Goal: Entertainment & Leisure: Consume media (video, audio)

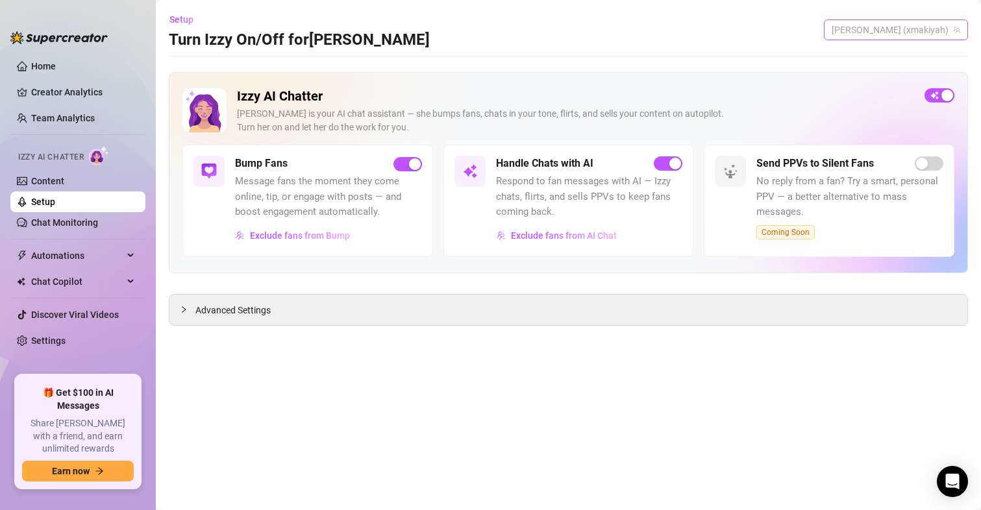
click at [916, 29] on span "[PERSON_NAME] (xmakiyah)" at bounding box center [896, 29] width 129 height 19
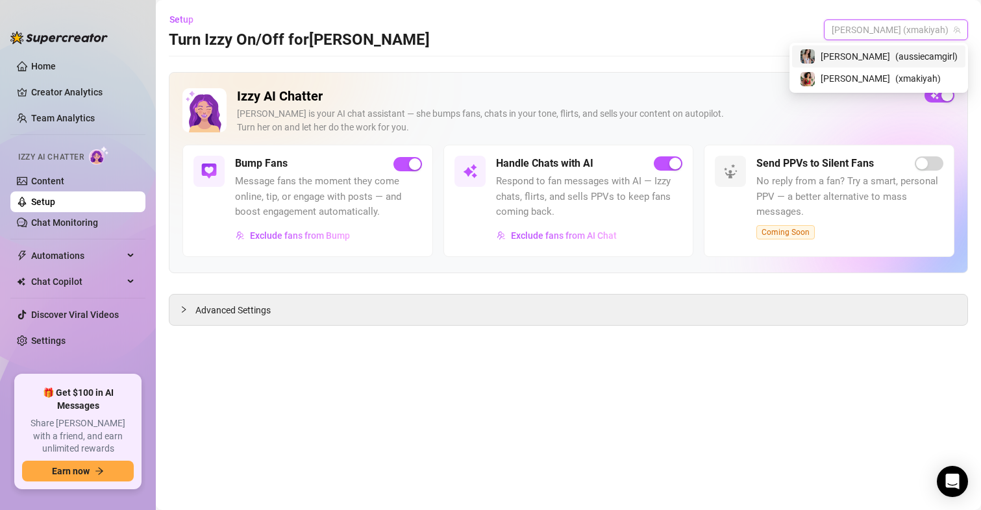
click at [890, 55] on div "Maki ( aussiecamgirl )" at bounding box center [879, 57] width 158 height 16
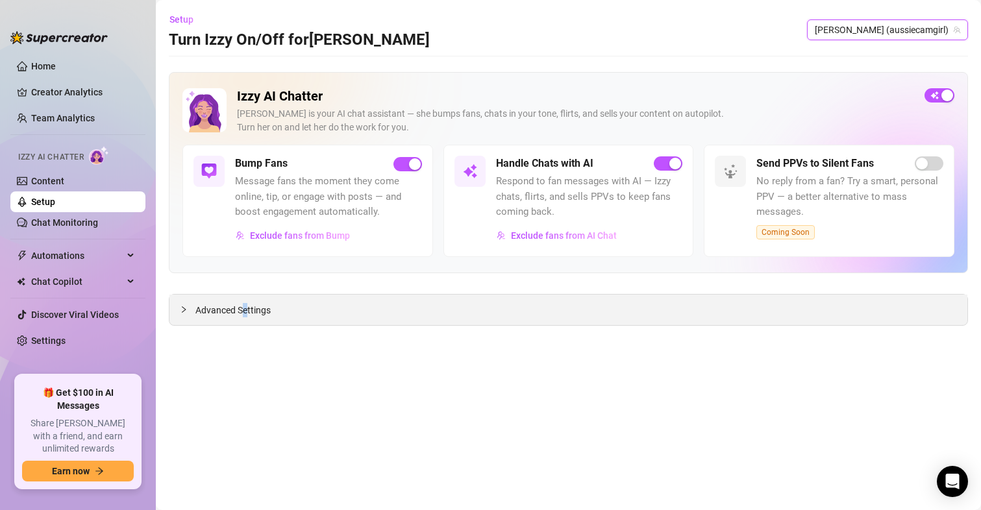
click at [246, 325] on div "Advanced Settings" at bounding box center [569, 310] width 798 height 31
click at [266, 310] on span "Advanced Settings" at bounding box center [232, 310] width 75 height 14
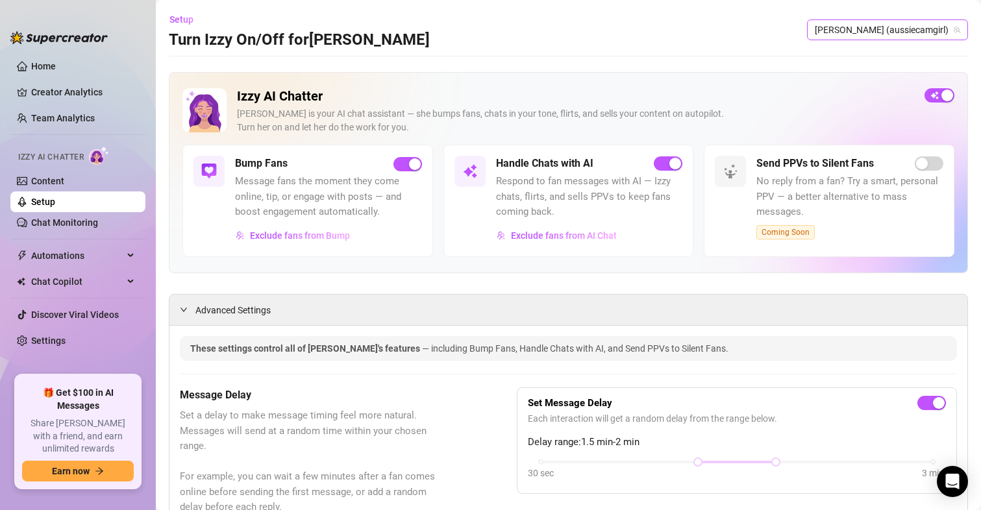
click at [861, 28] on span "Maki (aussiecamgirl)" at bounding box center [887, 29] width 145 height 19
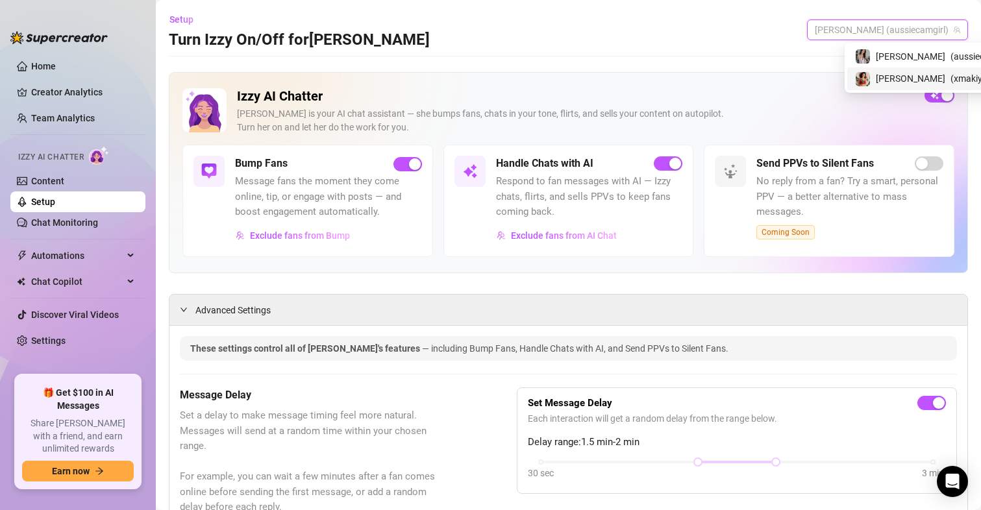
click at [875, 73] on div "maki ( xmakiyah )" at bounding box center [934, 79] width 158 height 16
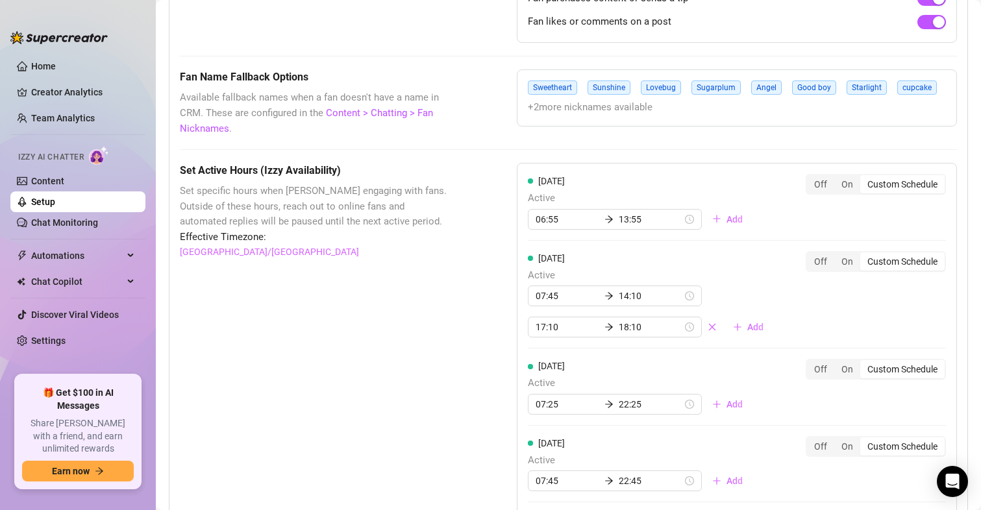
scroll to position [1039, 0]
click at [619, 321] on input "18:10" at bounding box center [651, 327] width 64 height 14
click at [585, 379] on div "19" at bounding box center [586, 382] width 31 height 18
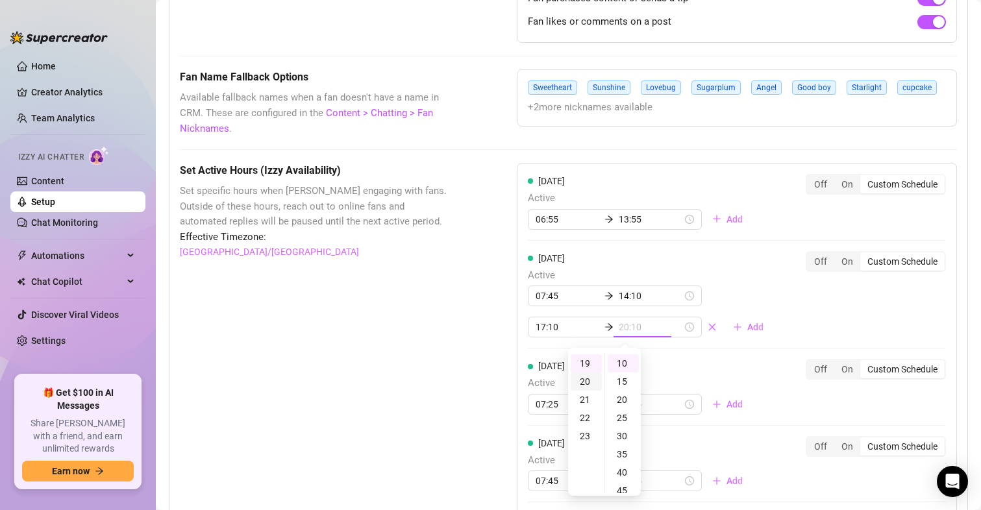
click at [580, 383] on div "20" at bounding box center [586, 382] width 31 height 18
type input "20:10"
click at [431, 284] on div "Set Active Hours (Izzy Availability) Set specific hours when Izzy engaging with…" at bounding box center [316, 511] width 272 height 696
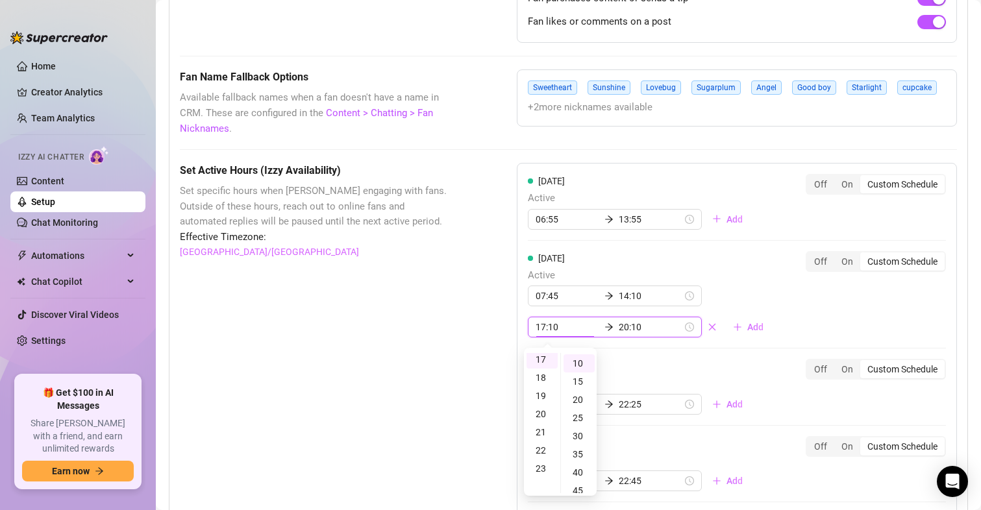
scroll to position [309, 0]
click at [386, 303] on div "Set Active Hours (Izzy Availability) Set specific hours when Izzy engaging with…" at bounding box center [316, 511] width 272 height 696
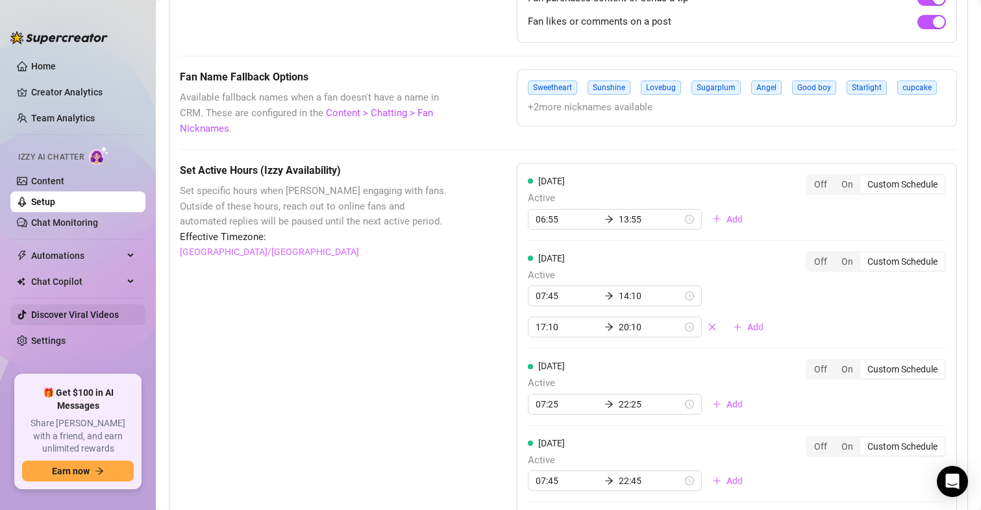
click at [81, 310] on link "Discover Viral Videos" at bounding box center [75, 315] width 88 height 10
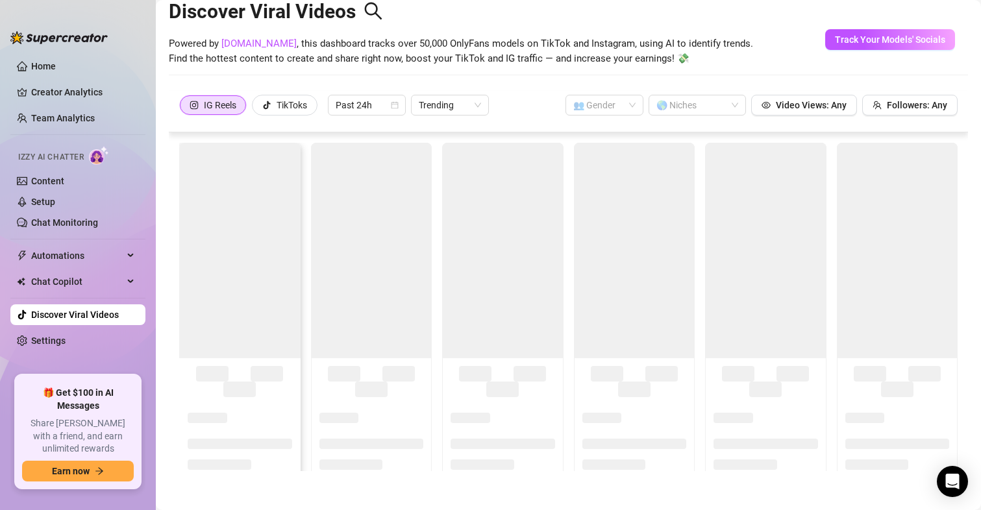
scroll to position [29, 0]
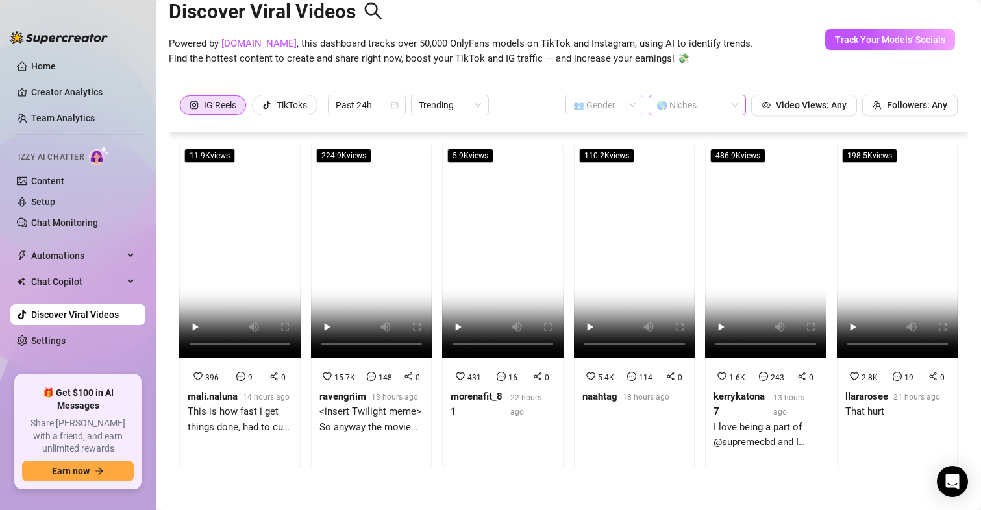
click at [685, 104] on div at bounding box center [690, 105] width 79 height 18
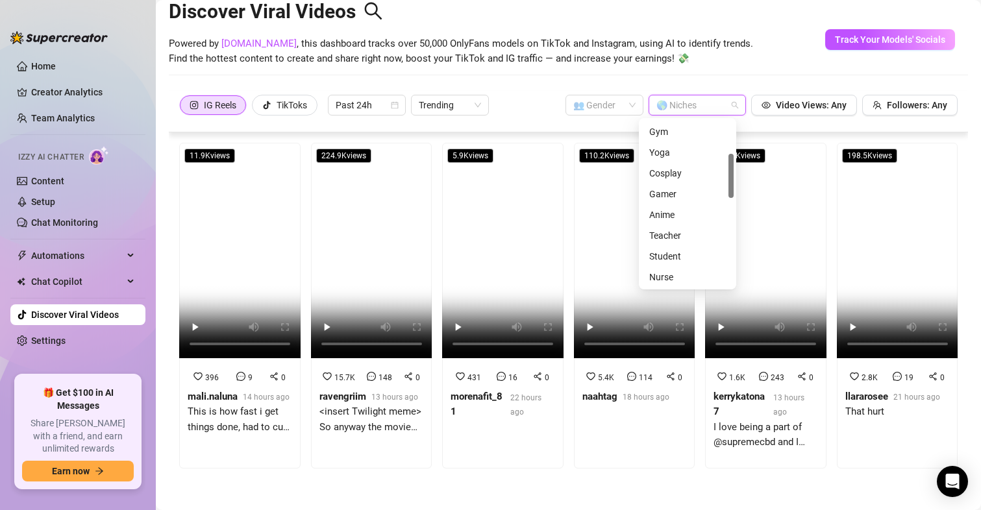
drag, startPoint x: 730, startPoint y: 140, endPoint x: 726, endPoint y: 173, distance: 33.4
click at [726, 173] on div "Role Playing Gym Yoga Cosplay Gamer Anime Teacher Student Nurse Brunette" at bounding box center [688, 204] width 92 height 166
click at [657, 153] on div "Yoga" at bounding box center [687, 152] width 77 height 14
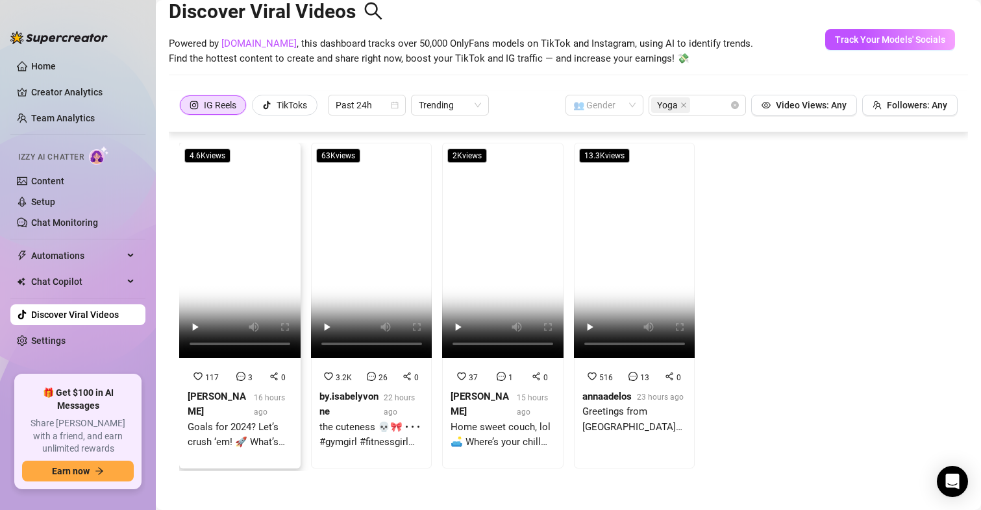
click at [255, 242] on video at bounding box center [239, 251] width 121 height 216
click at [624, 245] on video at bounding box center [634, 251] width 121 height 216
click at [681, 104] on icon "close" at bounding box center [684, 105] width 6 height 6
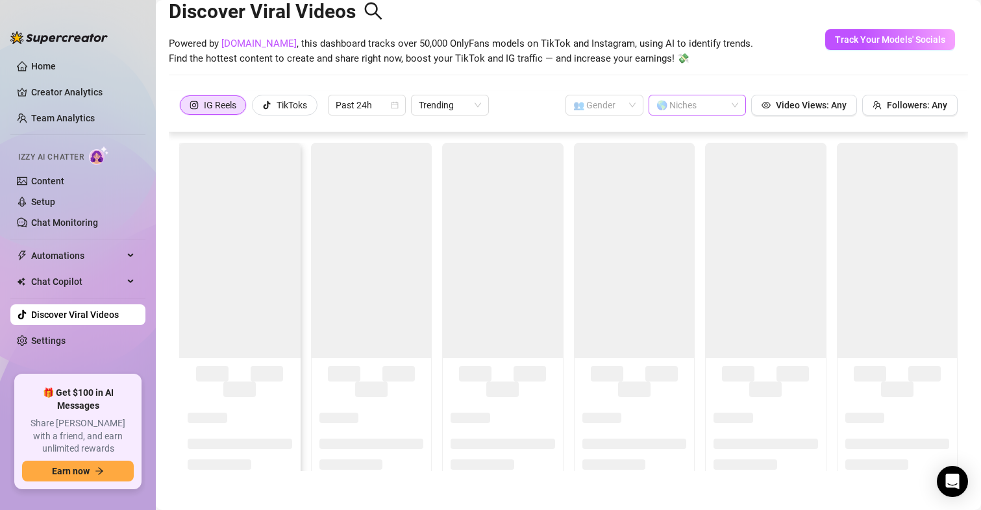
click at [234, 211] on div at bounding box center [239, 251] width 121 height 216
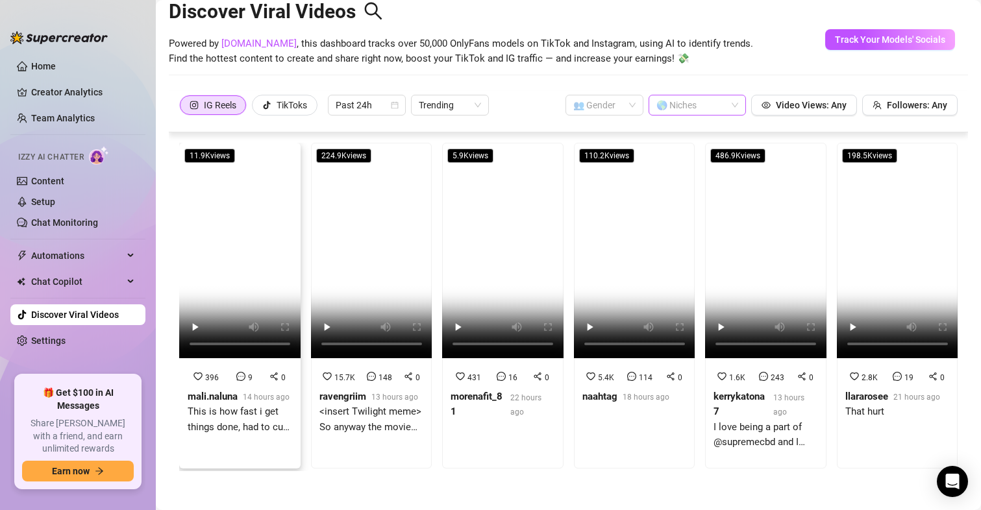
click at [239, 232] on video at bounding box center [239, 251] width 121 height 216
click at [351, 247] on video at bounding box center [371, 251] width 121 height 216
click at [488, 253] on video at bounding box center [502, 251] width 121 height 216
click at [629, 257] on video at bounding box center [634, 251] width 121 height 216
click at [761, 253] on video at bounding box center [765, 251] width 121 height 216
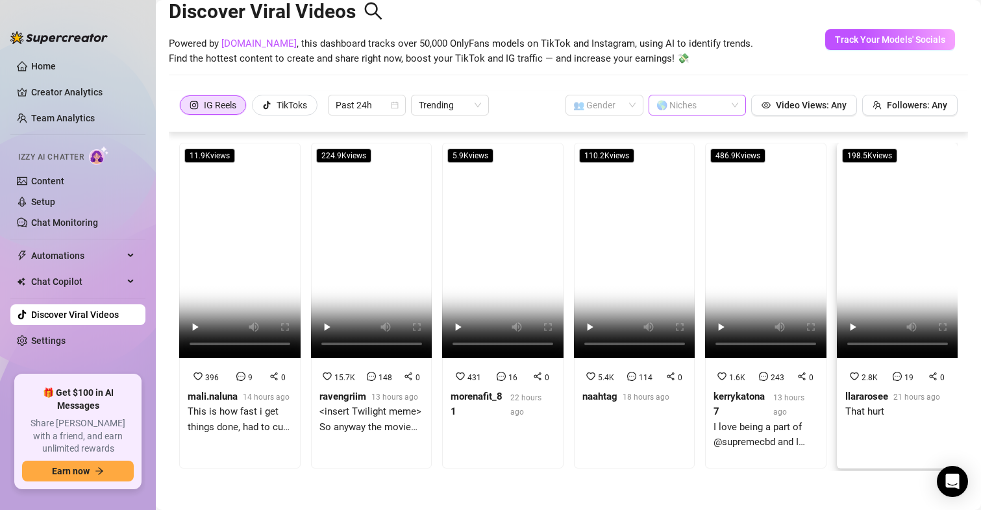
click at [883, 231] on video at bounding box center [897, 251] width 121 height 216
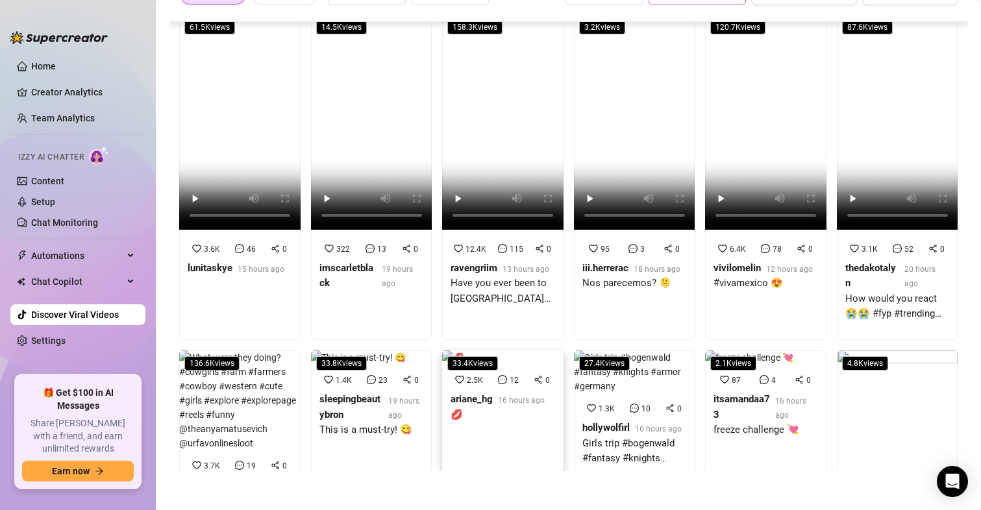
scroll to position [350, 0]
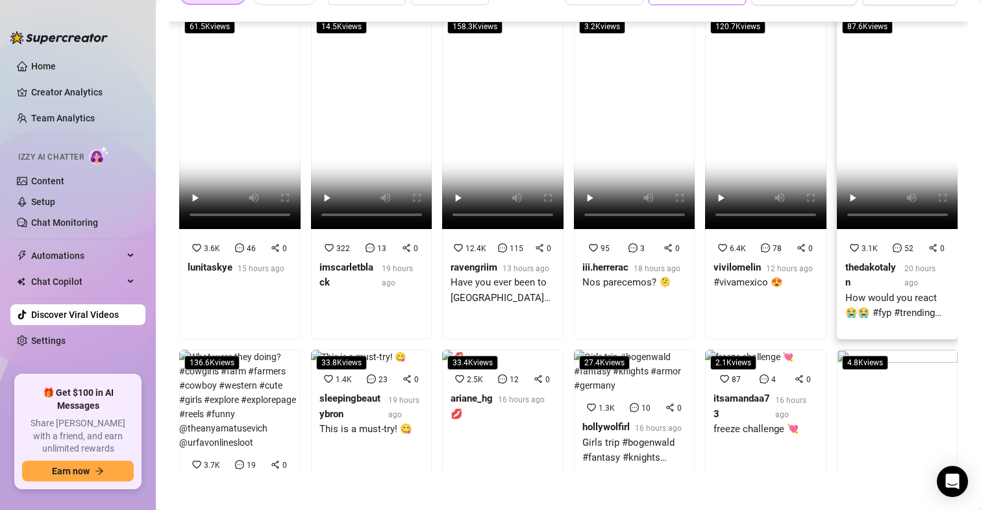
click at [870, 153] on video at bounding box center [897, 122] width 121 height 216
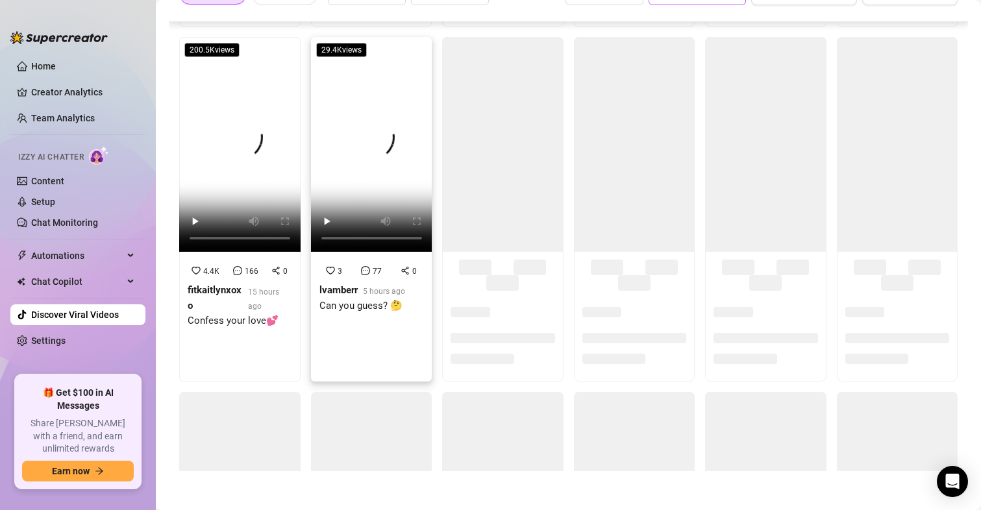
scroll to position [822, 0]
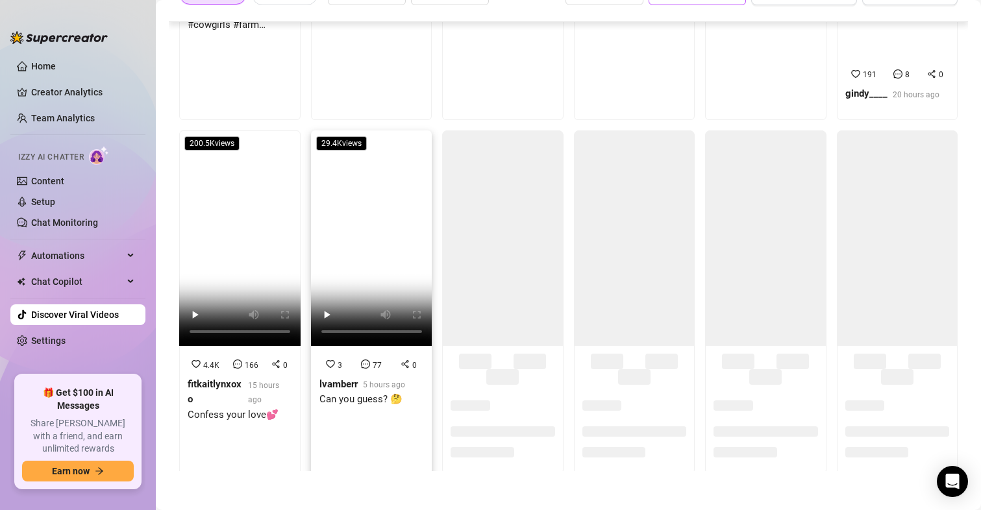
click at [361, 269] on video at bounding box center [371, 239] width 121 height 216
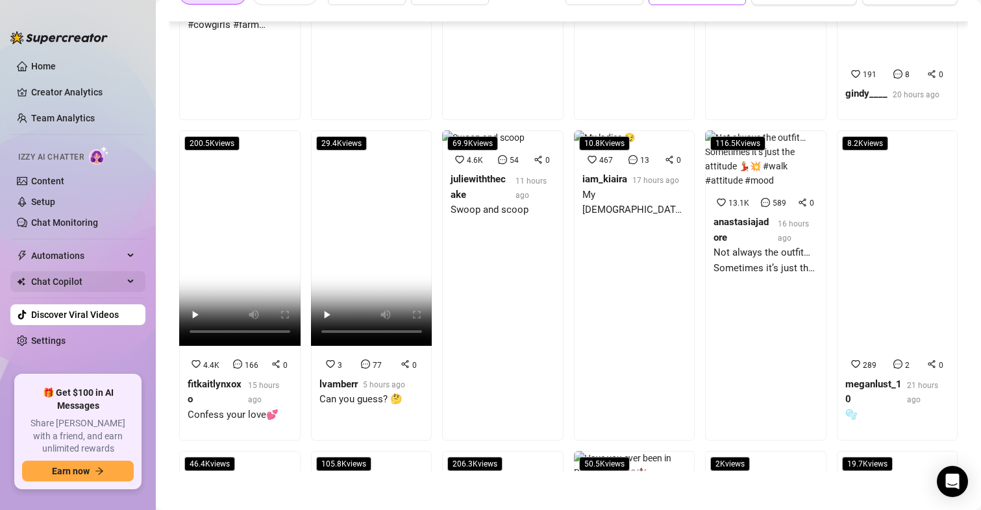
scroll to position [786, 0]
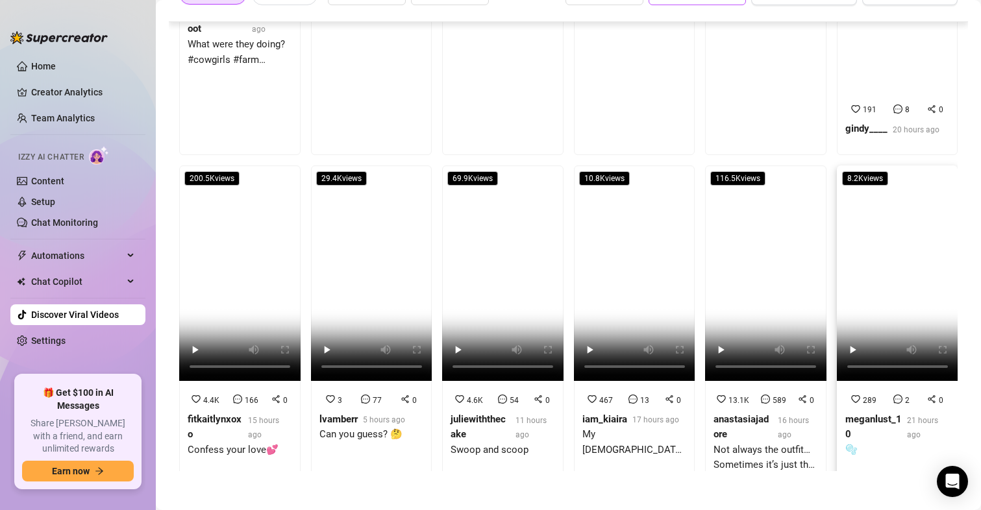
click at [891, 249] on video at bounding box center [897, 274] width 121 height 216
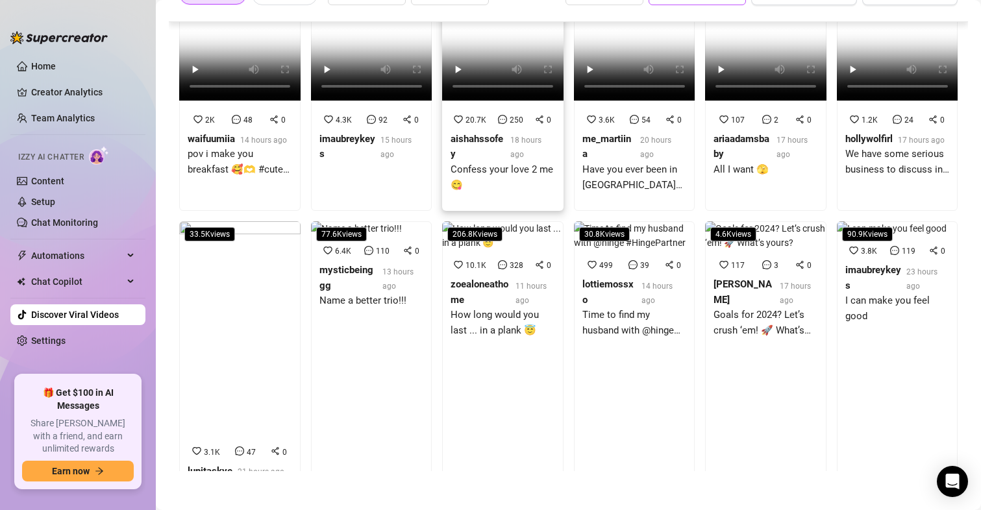
scroll to position [1085, 0]
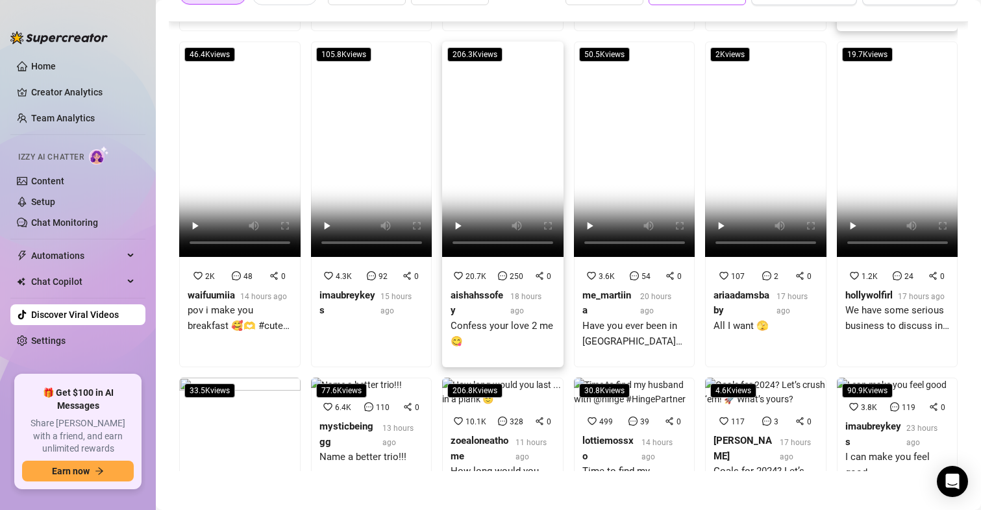
click at [501, 138] on video at bounding box center [502, 150] width 121 height 216
click at [388, 151] on video at bounding box center [371, 150] width 121 height 216
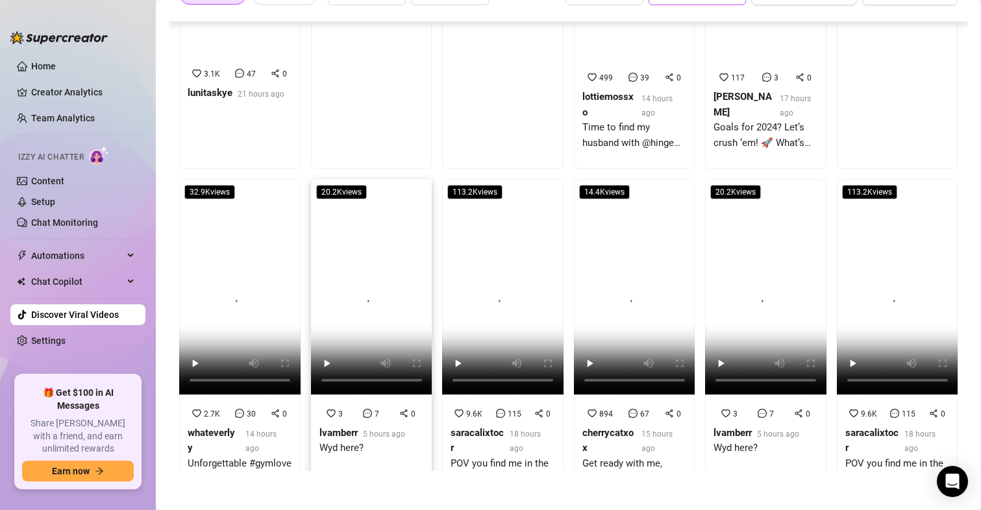
scroll to position [1569, 0]
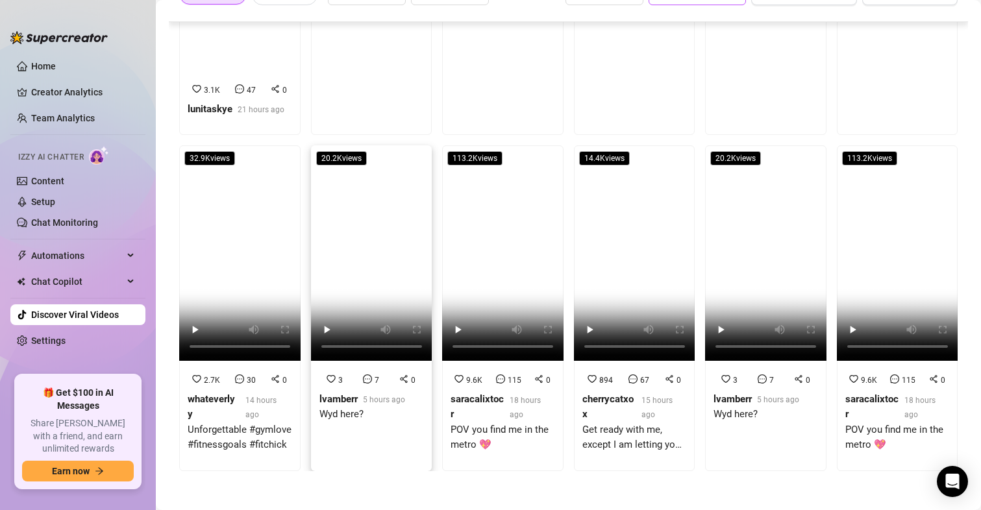
click at [357, 270] on video at bounding box center [371, 253] width 121 height 216
click at [630, 218] on video at bounding box center [634, 253] width 121 height 216
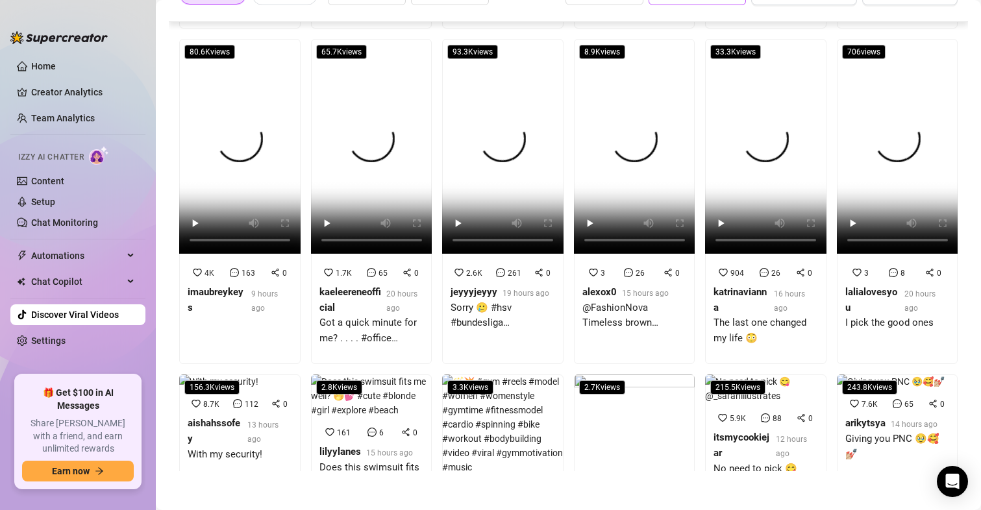
scroll to position [2298, 0]
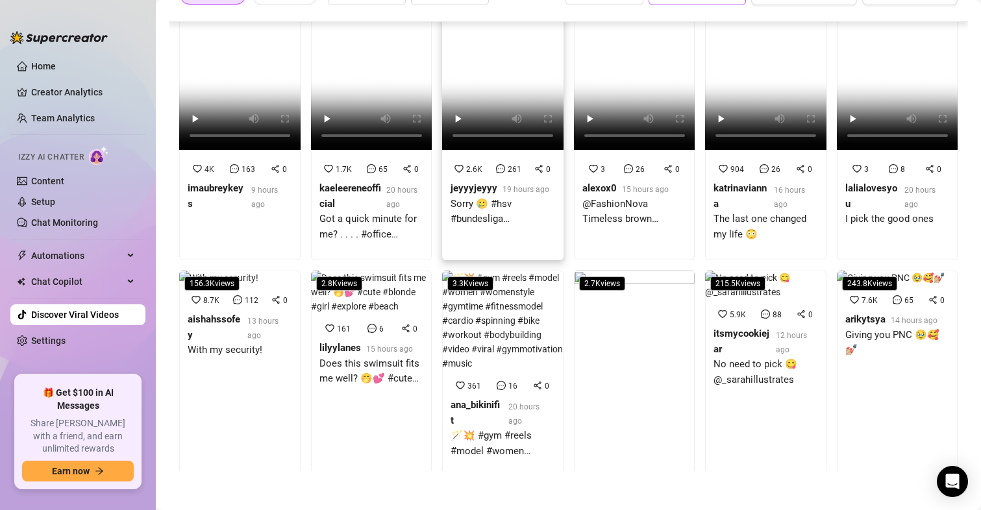
click at [488, 118] on video at bounding box center [502, 42] width 121 height 216
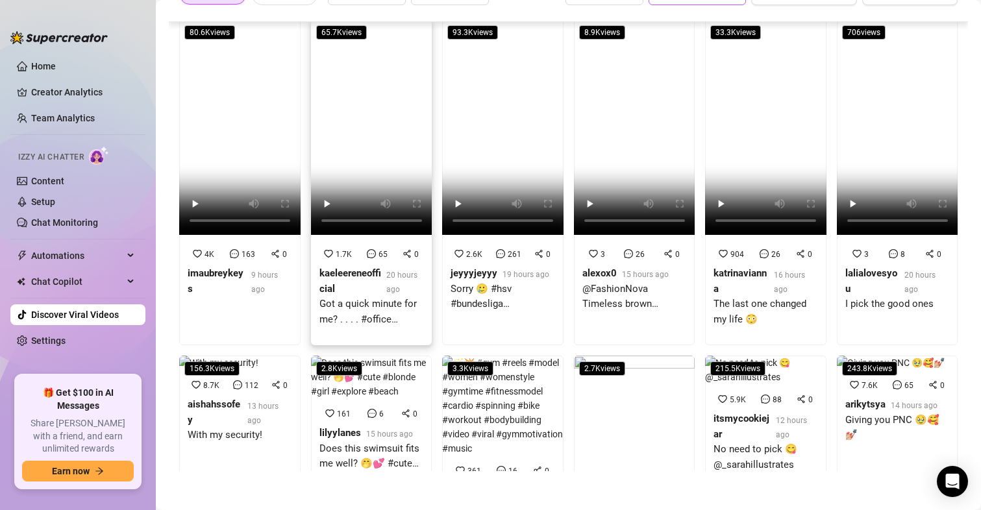
click at [353, 117] on video at bounding box center [371, 127] width 121 height 216
